Goal: Answer question/provide support: Answer question/provide support

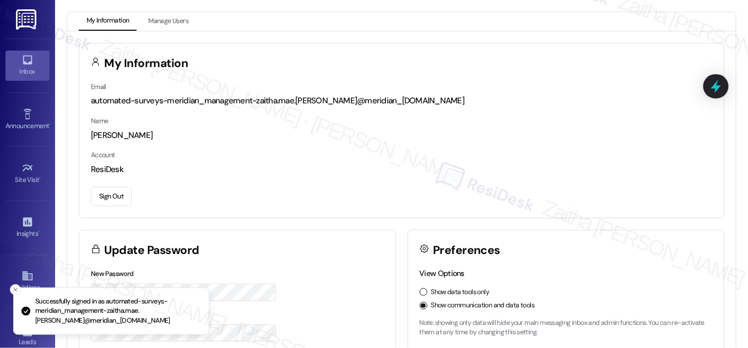
click at [30, 60] on icon at bounding box center [27, 60] width 12 height 12
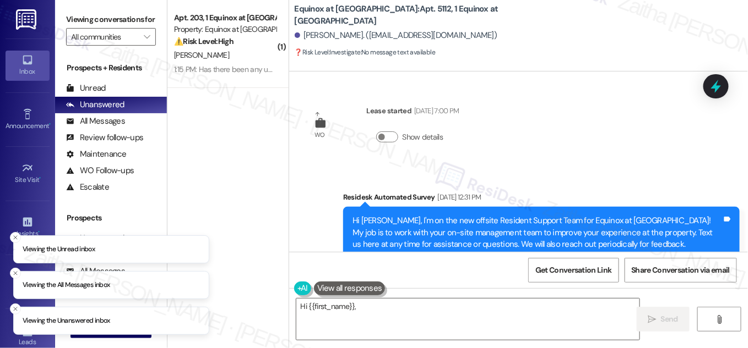
scroll to position [4862, 0]
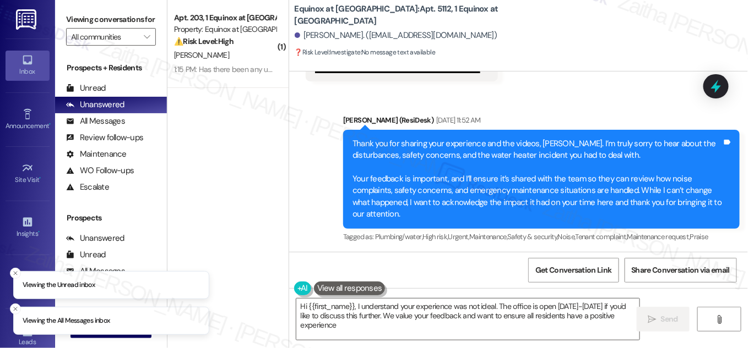
type textarea "Hi {{first_name}}, I understand your experience was not ideal. The office is op…"
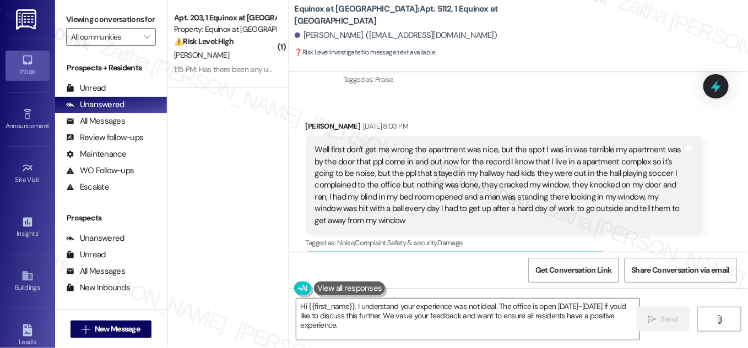
scroll to position [3612, 0]
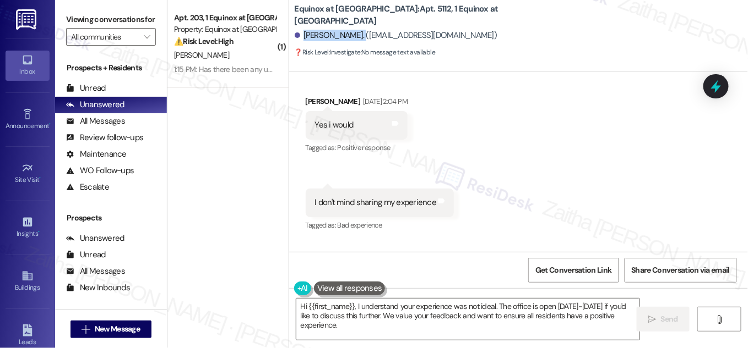
drag, startPoint x: 301, startPoint y: 33, endPoint x: 352, endPoint y: 27, distance: 51.0
click at [352, 27] on div "[PERSON_NAME]. ([EMAIL_ADDRESS][DOMAIN_NAME])" at bounding box center [521, 36] width 453 height 22
copy div "[PERSON_NAME]"
click at [317, 34] on div "[PERSON_NAME]. ([EMAIL_ADDRESS][DOMAIN_NAME])" at bounding box center [396, 36] width 203 height 12
drag, startPoint x: 302, startPoint y: 35, endPoint x: 476, endPoint y: 36, distance: 174.0
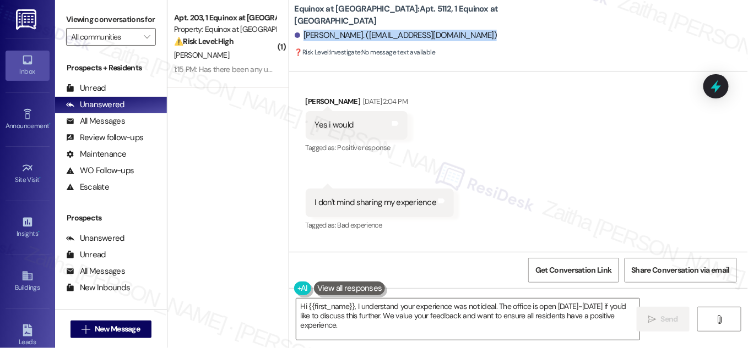
click at [476, 36] on div "[PERSON_NAME]. ([EMAIL_ADDRESS][DOMAIN_NAME])" at bounding box center [521, 36] width 453 height 22
copy div "[PERSON_NAME]. ([EMAIL_ADDRESS][DOMAIN_NAME])"
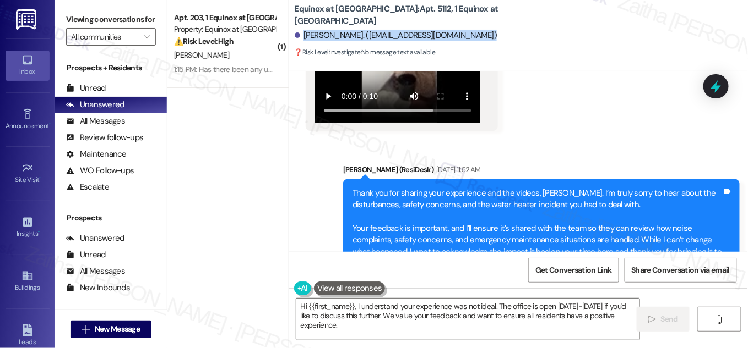
scroll to position [4862, 0]
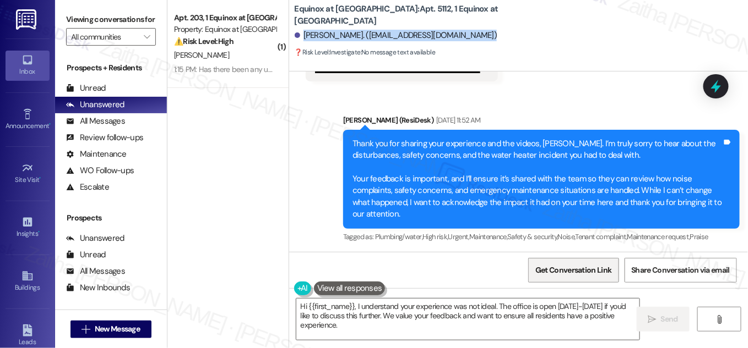
click at [555, 276] on span "Get Conversation Link" at bounding box center [573, 271] width 80 height 24
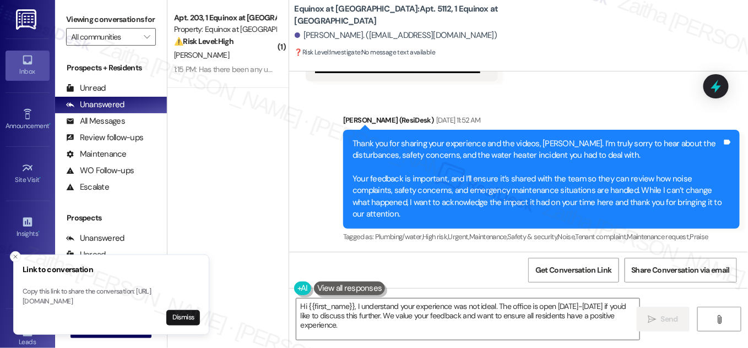
drag, startPoint x: 598, startPoint y: 78, endPoint x: 597, endPoint y: 88, distance: 10.0
click at [571, 276] on span "Get Conversation Link" at bounding box center [573, 271] width 80 height 24
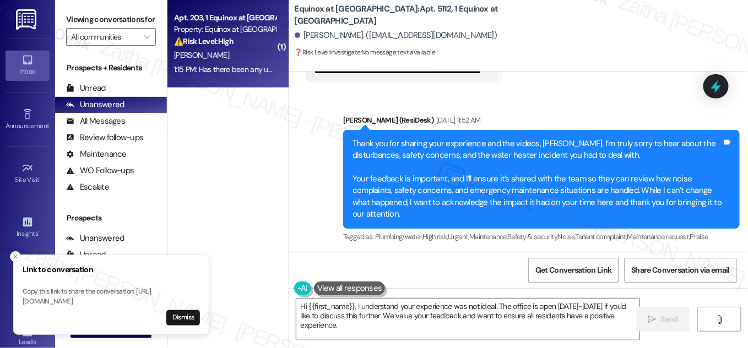
click at [247, 46] on div "⚠️ Risk Level: High The resident is reporting a significant delay in maintenanc…" at bounding box center [225, 42] width 102 height 12
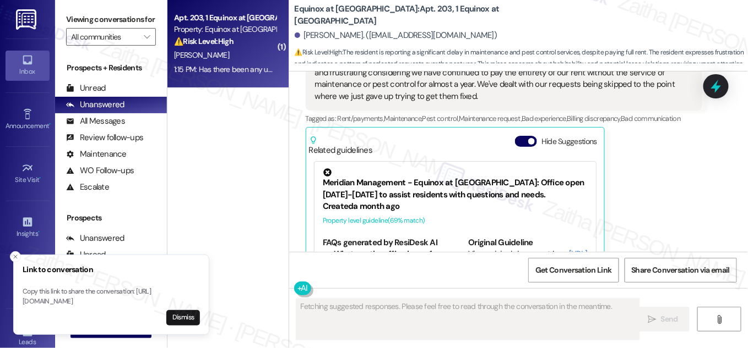
scroll to position [4202, 0]
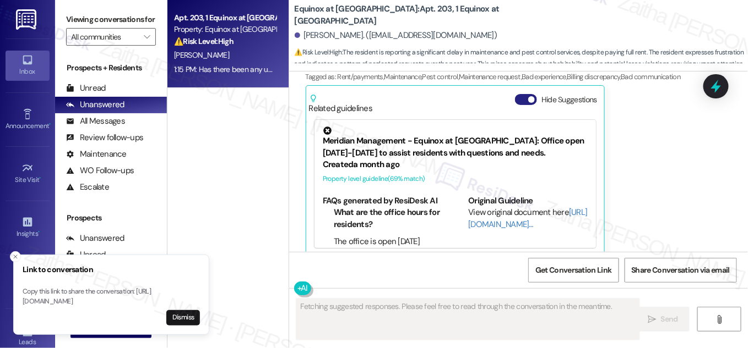
click at [521, 94] on button "Hide Suggestions" at bounding box center [526, 99] width 22 height 11
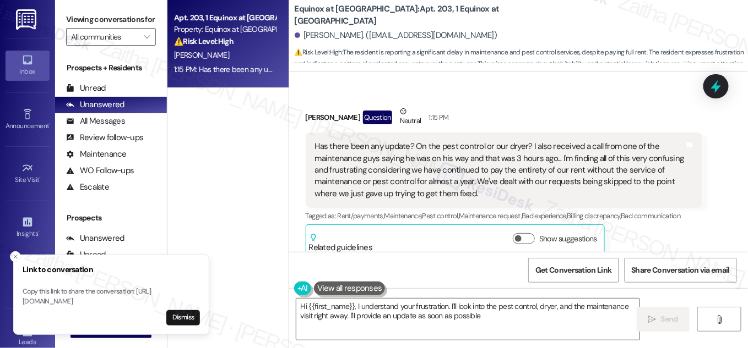
type textarea "Hi {{first_name}}, I understand your frustration. I'll look into the pest contr…"
click at [17, 254] on icon "Close toast" at bounding box center [15, 257] width 7 height 7
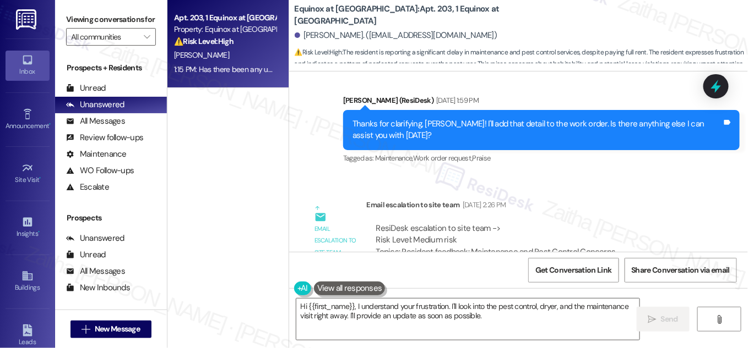
scroll to position [3363, 0]
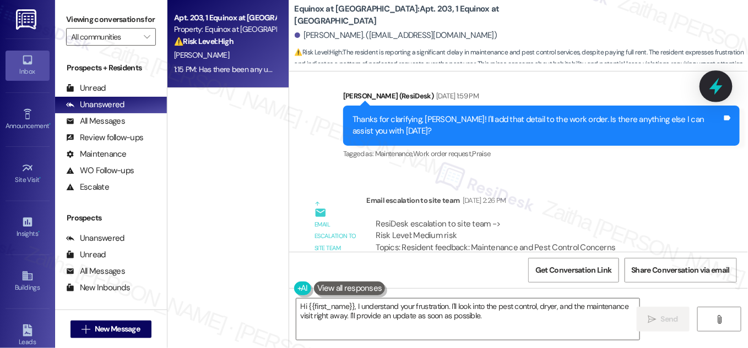
click at [706, 87] on div at bounding box center [715, 85] width 33 height 31
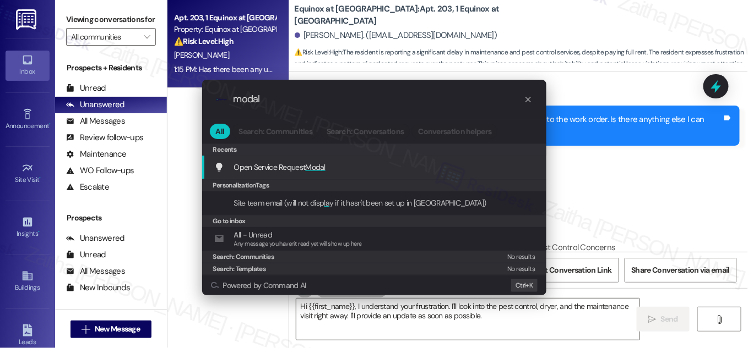
type input "modal"
click at [320, 170] on span "Modal" at bounding box center [316, 167] width 20 height 10
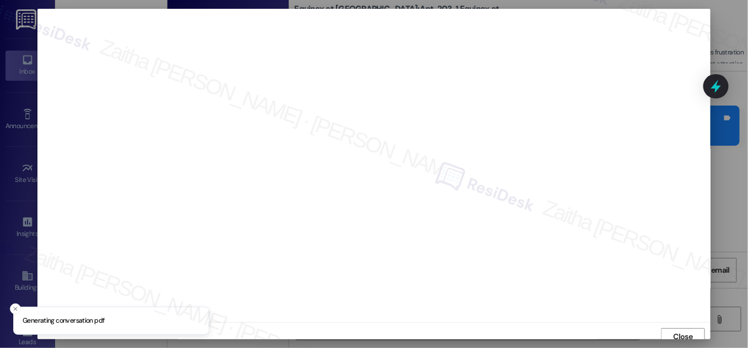
scroll to position [6, 0]
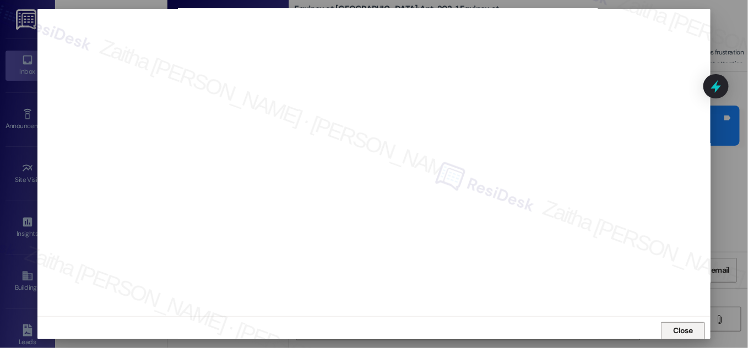
click at [678, 332] on span "Close" at bounding box center [682, 331] width 19 height 12
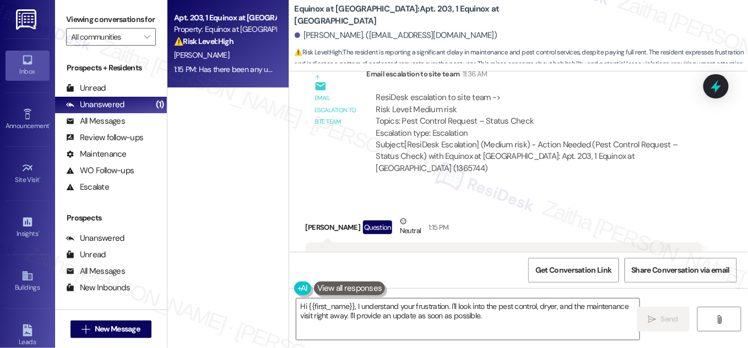
scroll to position [4063, 0]
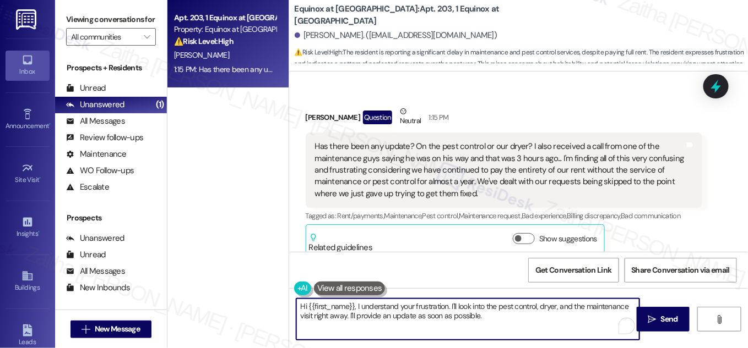
drag, startPoint x: 449, startPoint y: 303, endPoint x: 503, endPoint y: 319, distance: 56.1
click at [503, 319] on textarea "Hi {{first_name}}, I understand your frustration. I'll look into the pest contr…" at bounding box center [467, 319] width 343 height 41
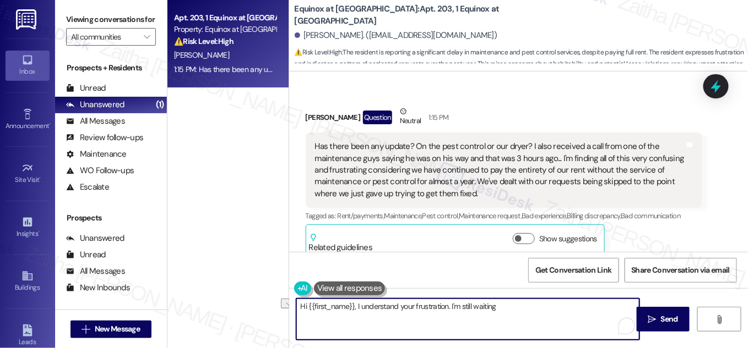
drag, startPoint x: 356, startPoint y: 309, endPoint x: 286, endPoint y: 306, distance: 70.5
click at [286, 306] on div "Apt. 203, 1 Equinox at Midtown Property: Equinox at Midtown ⚠️ Risk Level: High…" at bounding box center [457, 174] width 580 height 348
click at [302, 305] on textarea "understand your frustration. I'm still waiting" at bounding box center [467, 319] width 343 height 41
click at [306, 106] on div "Anna Reeves Question Neutral 1:15 PM" at bounding box center [504, 119] width 396 height 27
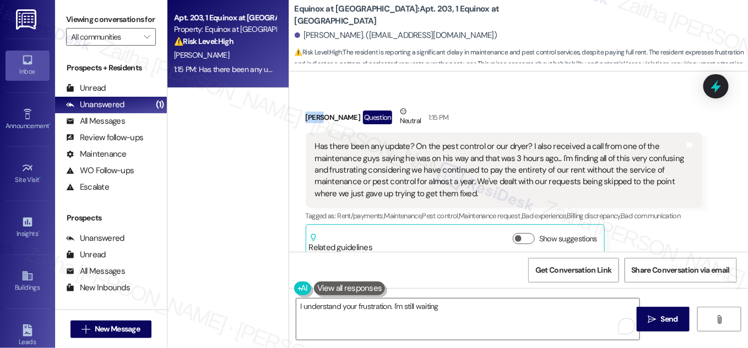
click at [306, 106] on div "Anna Reeves Question Neutral 1:15 PM" at bounding box center [504, 119] width 396 height 27
copy div "Anna"
click at [391, 303] on textarea "I understand your frustration. I'm still waiting" at bounding box center [467, 319] width 343 height 41
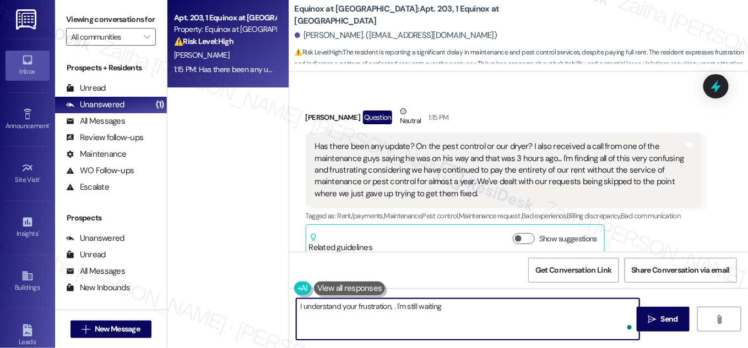
paste textarea "Anna"
click at [509, 307] on textarea "I understand your frustration, Anna. I'm still waiting" at bounding box center [467, 319] width 343 height 41
type textarea "I understand your frustration, Anna. I'm still waiting to hear back from team an"
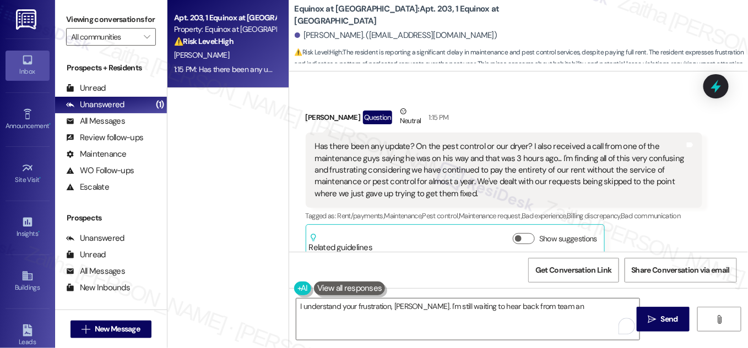
drag, startPoint x: 524, startPoint y: 226, endPoint x: 537, endPoint y: 205, distance: 24.3
click at [524, 233] on button "Show suggestions" at bounding box center [523, 238] width 22 height 11
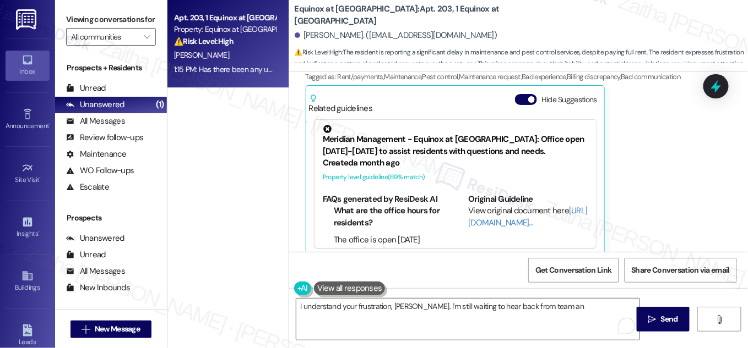
scroll to position [0, 0]
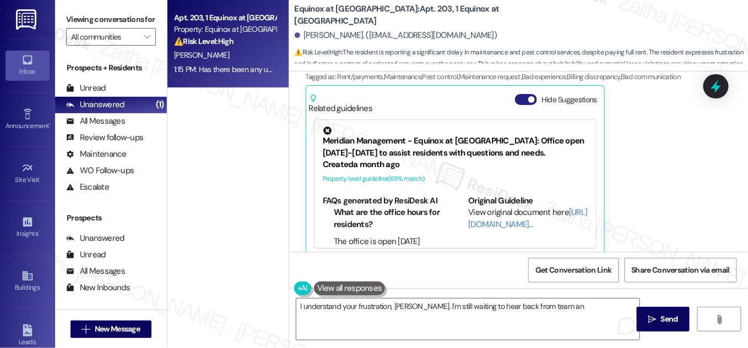
click at [518, 94] on button "Hide Suggestions" at bounding box center [526, 99] width 22 height 11
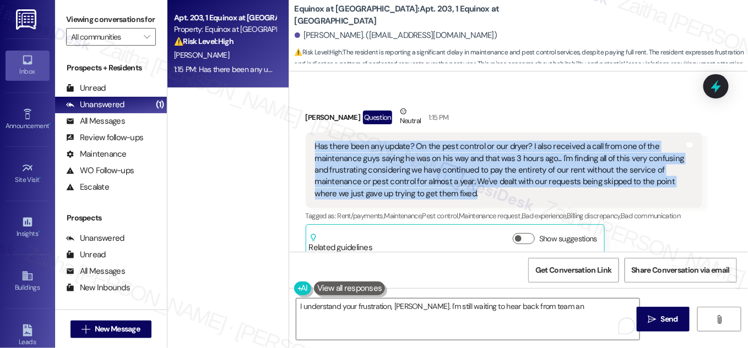
drag, startPoint x: 334, startPoint y: 143, endPoint x: 494, endPoint y: 186, distance: 166.4
click at [494, 186] on div "Has there been any update? On the pest control or our dryer? I also received a …" at bounding box center [504, 170] width 396 height 75
copy div "Has there been any update? On the pest control or our dryer? I also received a …"
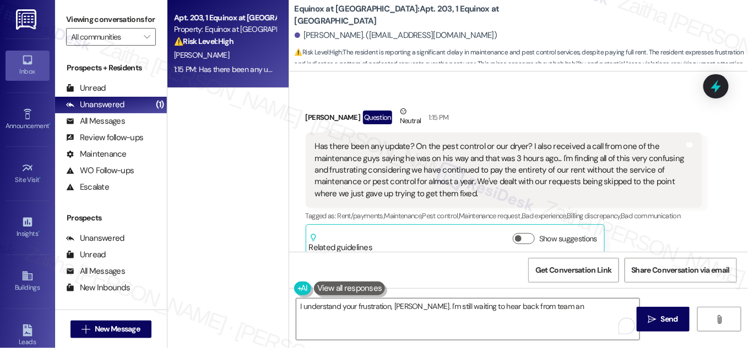
click at [521, 106] on div "Anna Reeves Question Neutral 1:15 PM" at bounding box center [504, 119] width 396 height 27
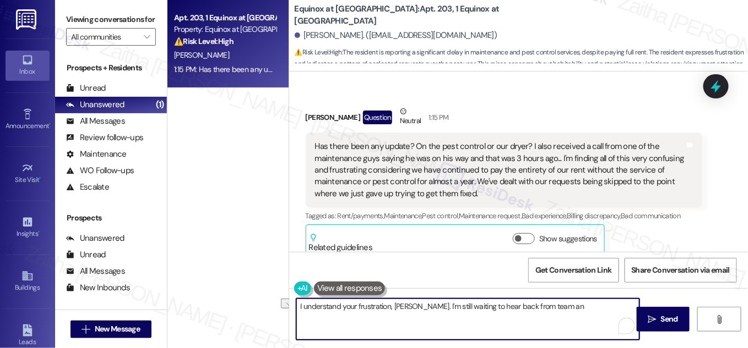
drag, startPoint x: 555, startPoint y: 306, endPoint x: 287, endPoint y: 307, distance: 267.5
click at [289, 307] on div "I understand your frustration, Anna. I'm still waiting to hear back from team a…" at bounding box center [518, 329] width 459 height 83
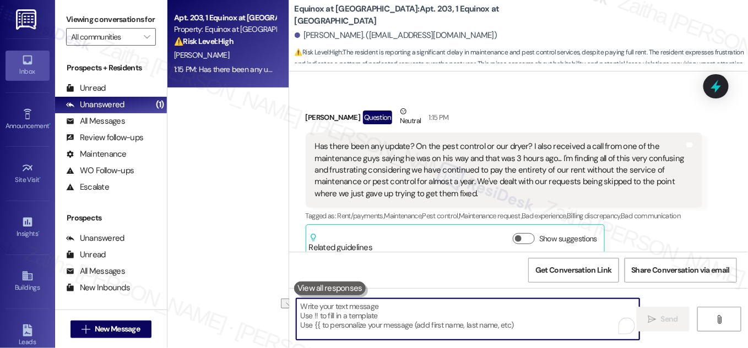
paste textarea "I understand how frustrating this has been, and I’m sorry for the delay. We’re …"
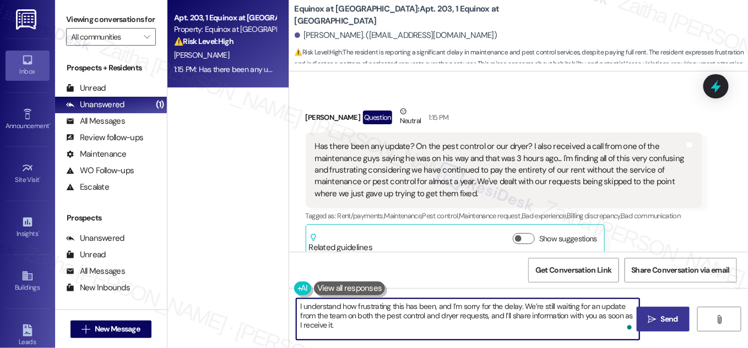
type textarea "I understand how frustrating this has been, and I’m sorry for the delay. We’re …"
click at [666, 314] on span "Send" at bounding box center [669, 320] width 17 height 12
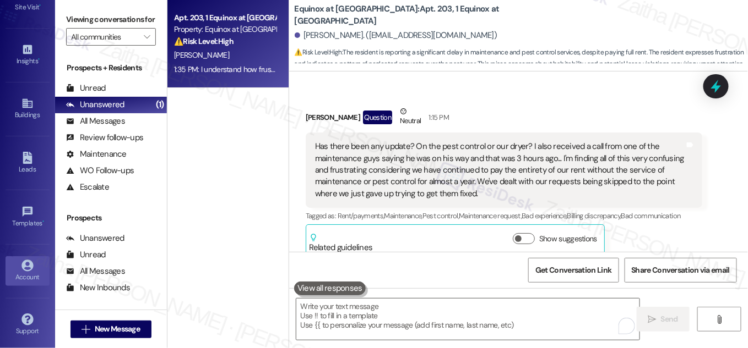
click at [25, 272] on div "Account" at bounding box center [27, 277] width 55 height 11
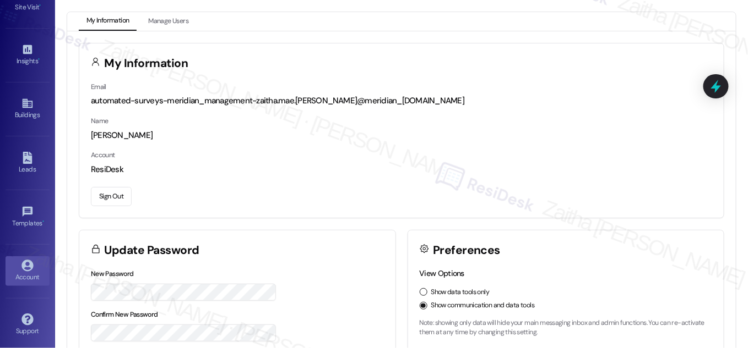
click at [110, 200] on button "Sign Out" at bounding box center [111, 196] width 41 height 19
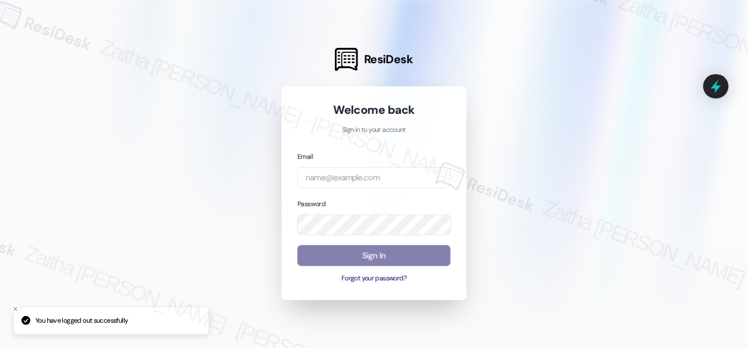
click at [370, 166] on div "Email" at bounding box center [373, 170] width 153 height 38
click at [368, 177] on input "email" at bounding box center [373, 177] width 153 height 21
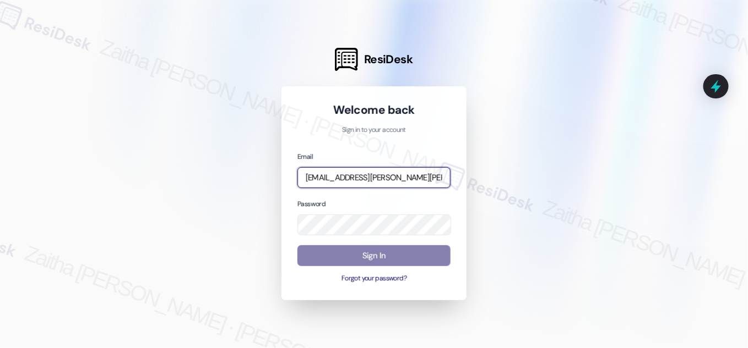
type input "automated-surveys-broe-zaitha.mae.garcia@broe.com"
